Goal: Task Accomplishment & Management: Manage account settings

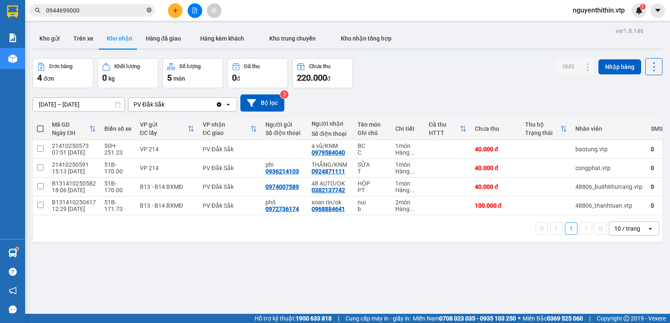
click at [150, 9] on icon "close-circle" at bounding box center [148, 10] width 5 height 5
click at [80, 39] on button "Trên xe" at bounding box center [83, 38] width 33 height 20
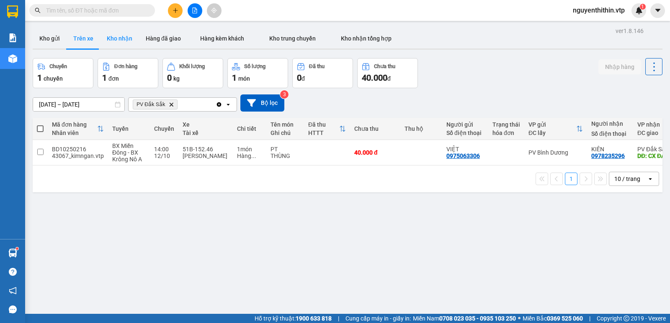
click at [121, 38] on button "Kho nhận" at bounding box center [119, 38] width 39 height 20
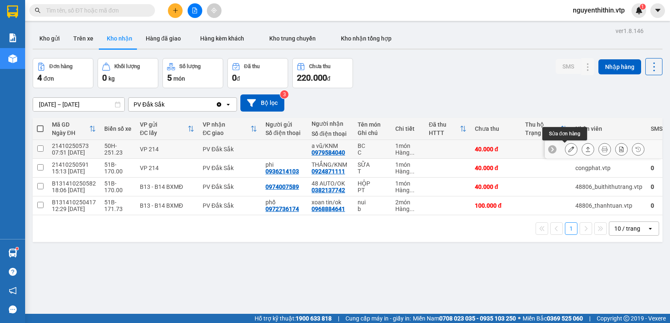
click at [568, 151] on icon at bounding box center [571, 149] width 6 height 6
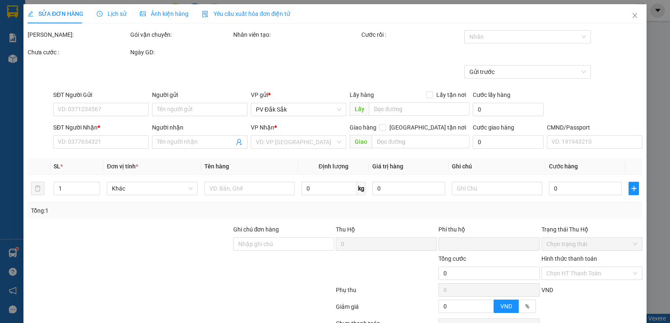
type input "2.000"
type input "0979584040"
type input "a vũ/KNM"
type input "0"
type input "40.000"
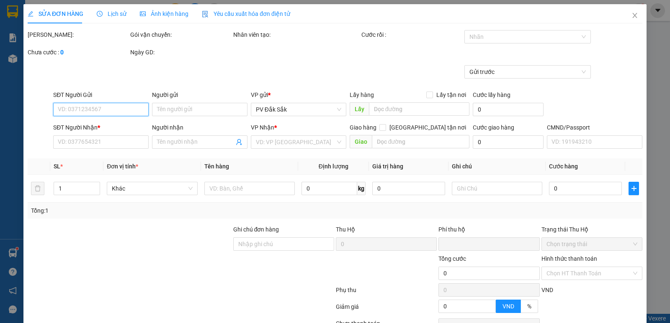
type input "40.000"
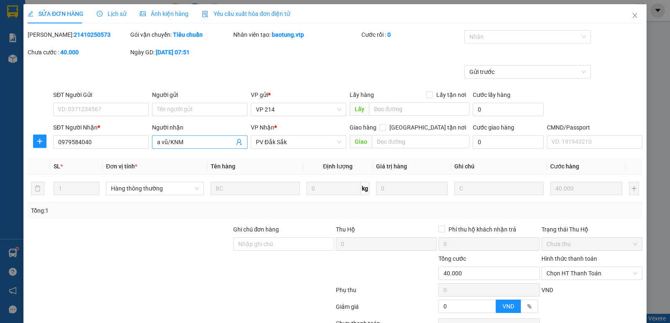
click at [198, 142] on input "a vũ/KNM" at bounding box center [195, 142] width 77 height 9
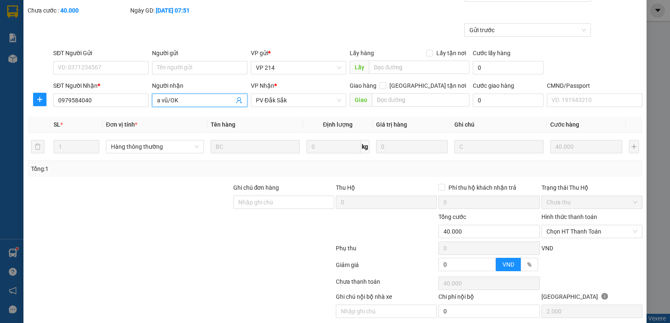
scroll to position [73, 0]
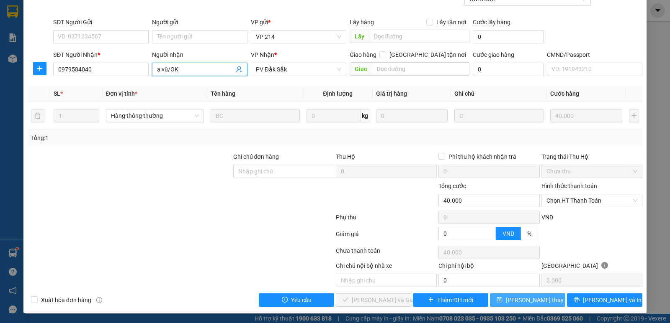
type input "a vũ/OK"
click at [539, 298] on span "[PERSON_NAME] thay đổi" at bounding box center [539, 300] width 67 height 9
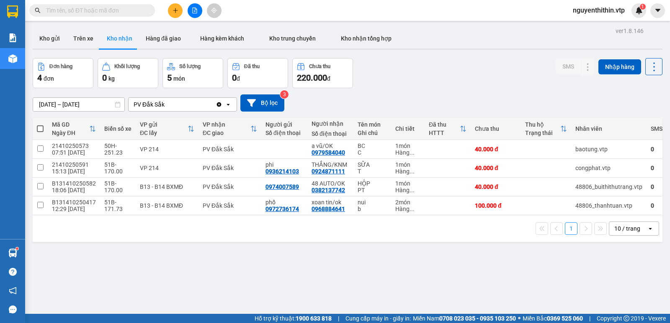
scroll to position [39, 0]
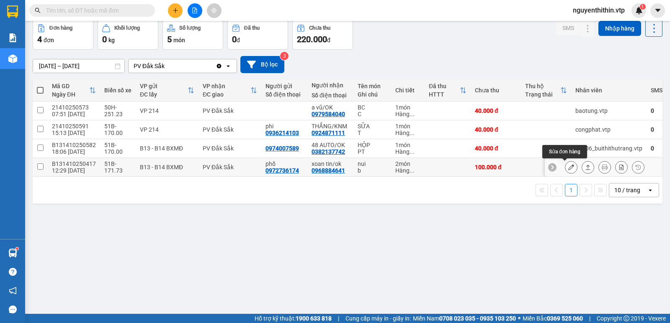
click at [568, 167] on icon at bounding box center [571, 167] width 6 height 6
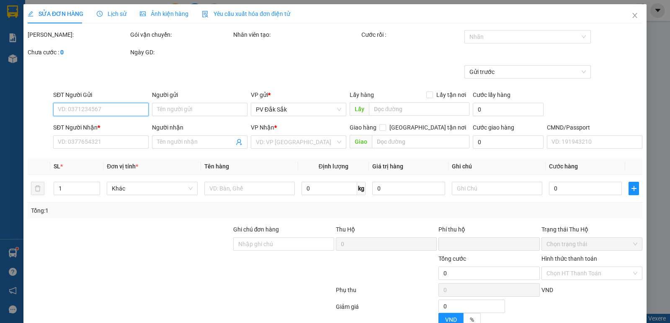
type input "5.000"
type input "0972736174"
type input "phố"
type input "0968884641"
type input "xoan tin/ok"
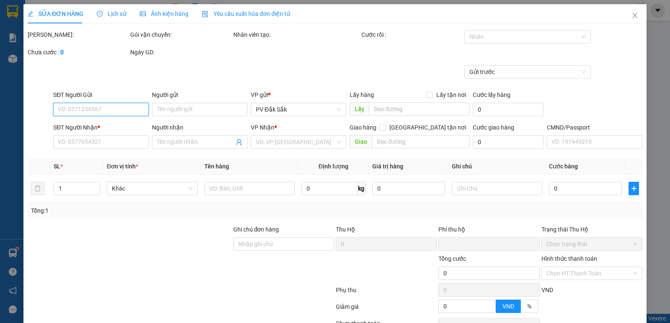
type input "0"
type input "100.000"
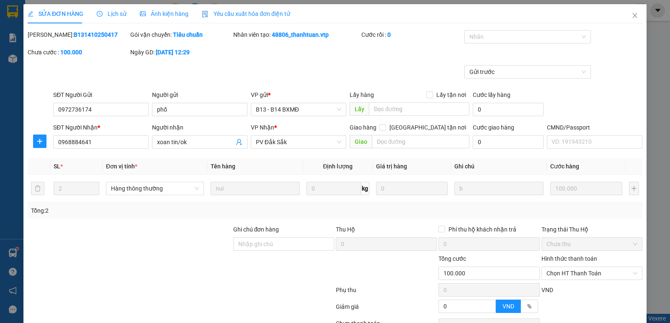
click at [566, 257] on label "Hình thức thanh toán" at bounding box center [569, 259] width 56 height 7
click at [566, 267] on input "Hình thức thanh toán" at bounding box center [588, 273] width 85 height 13
click at [564, 203] on div "Tại văn phòng" at bounding box center [586, 203] width 90 height 9
type input "0"
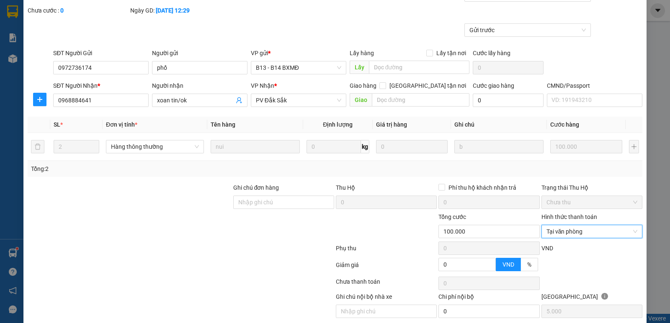
scroll to position [73, 0]
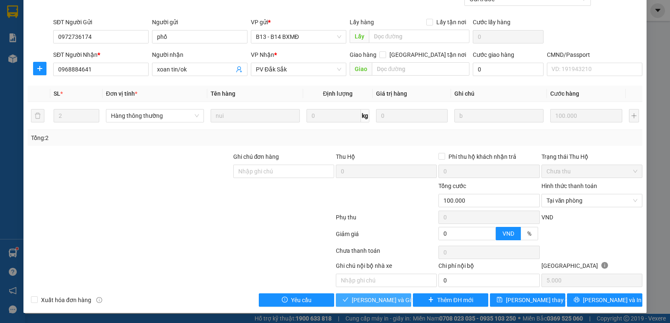
click at [375, 299] on span "[PERSON_NAME] và Giao hàng" at bounding box center [392, 300] width 80 height 9
